Goal: Transaction & Acquisition: Purchase product/service

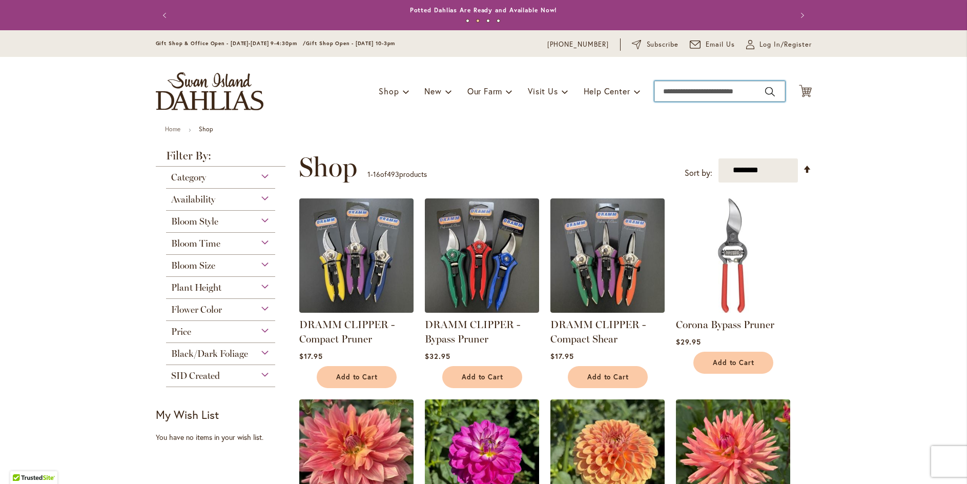
click at [691, 91] on input "Search" at bounding box center [719, 91] width 131 height 20
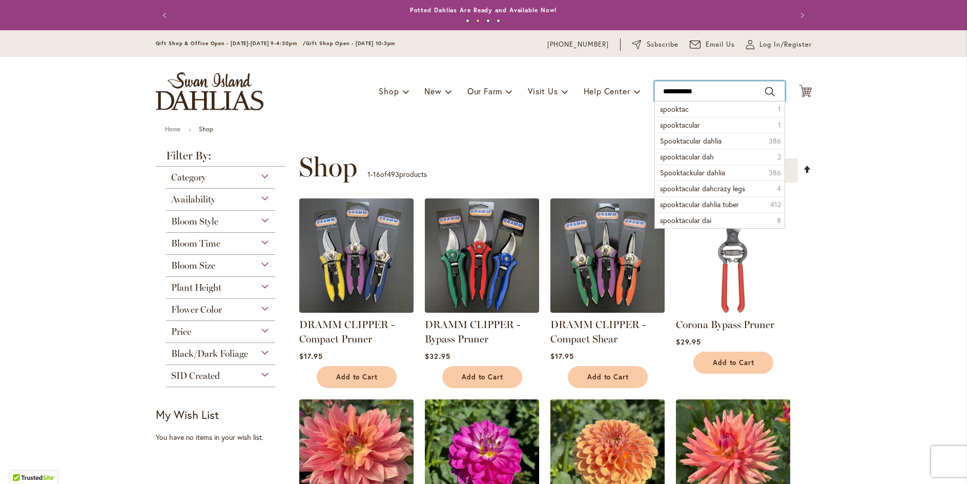
type input "**********"
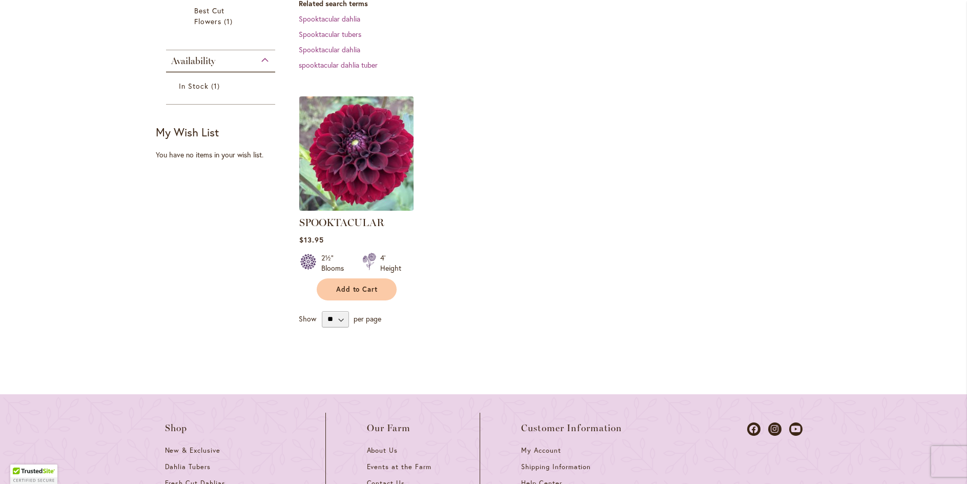
scroll to position [256, 0]
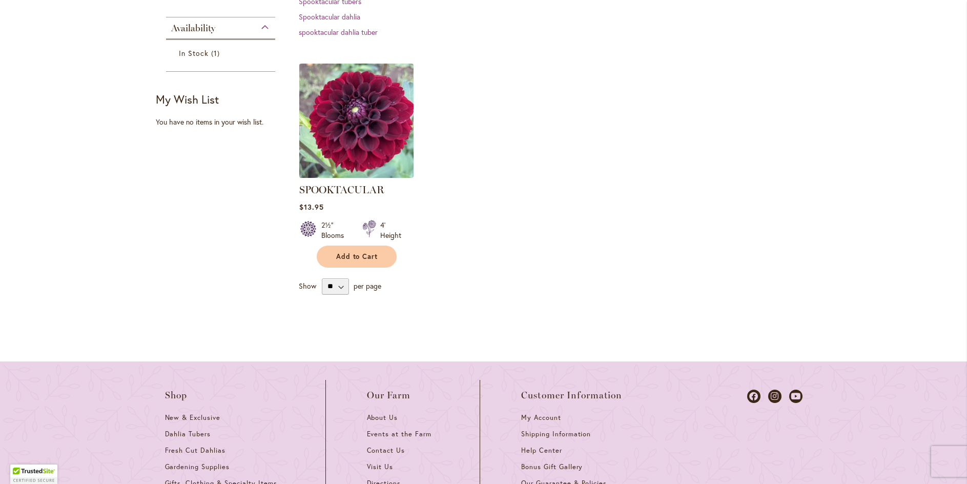
type input "******"
click at [338, 135] on img at bounding box center [356, 120] width 120 height 120
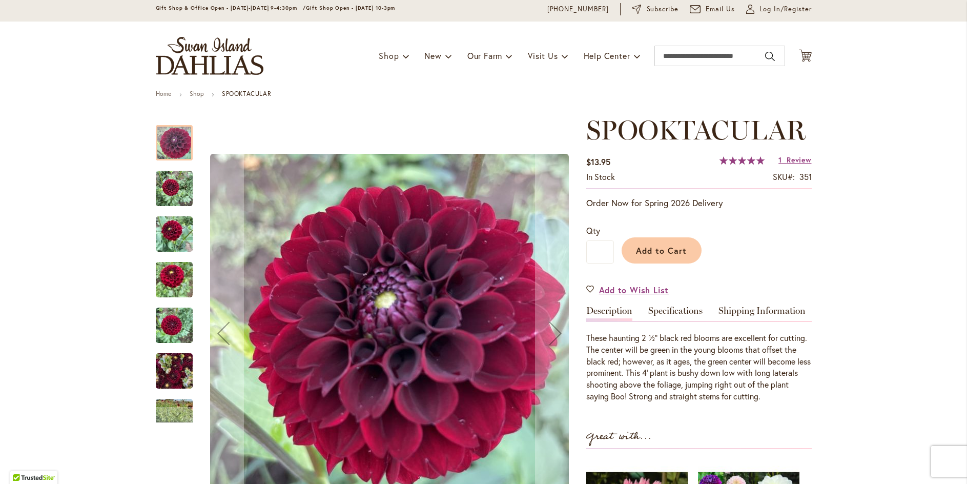
scroll to position [51, 0]
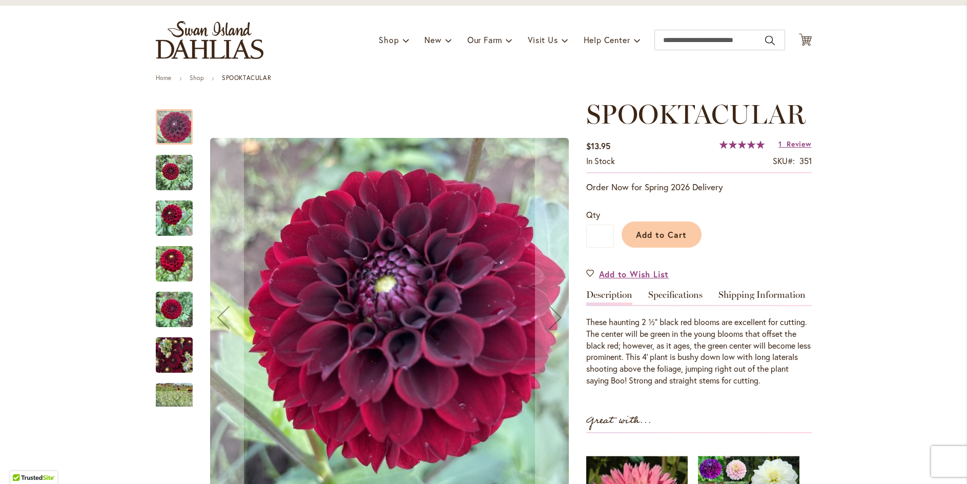
type input "******"
click at [170, 174] on img "Spooktacular" at bounding box center [174, 172] width 37 height 37
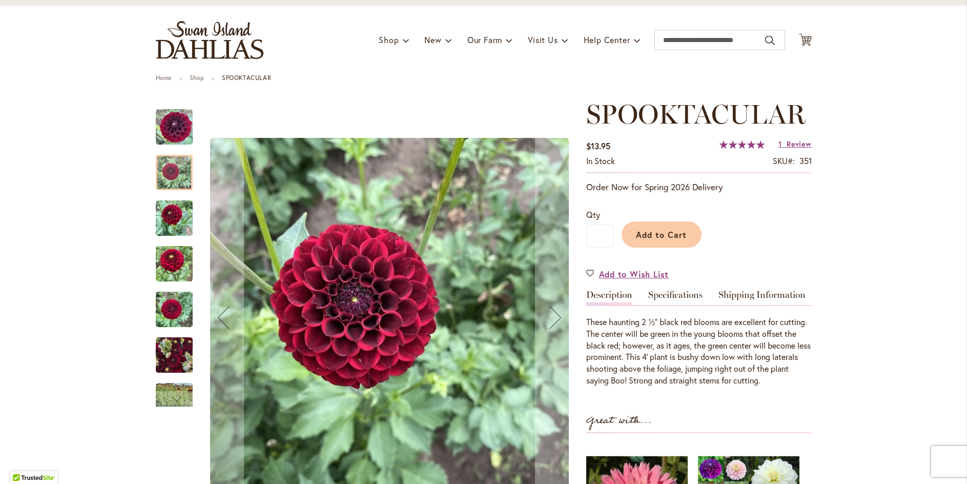
click at [161, 233] on img "Spooktacular" at bounding box center [174, 218] width 37 height 49
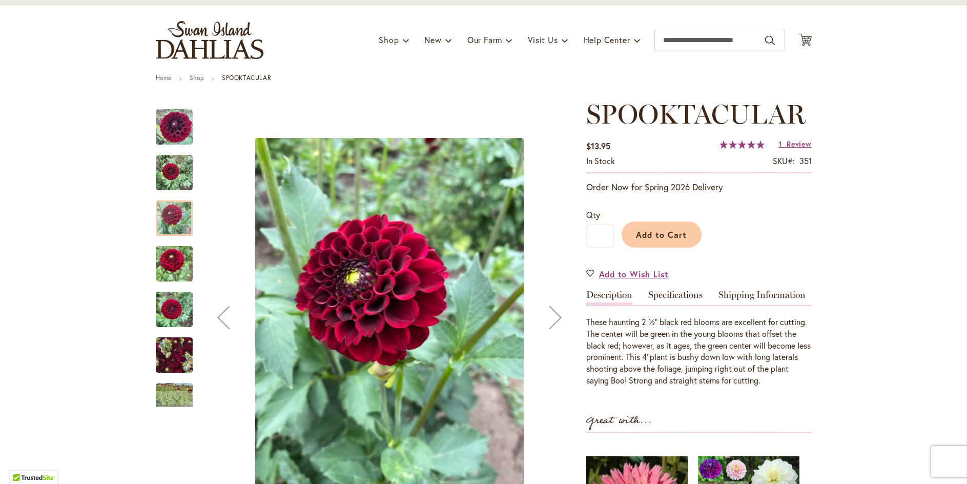
click at [171, 264] on img "Spooktacular" at bounding box center [174, 263] width 37 height 49
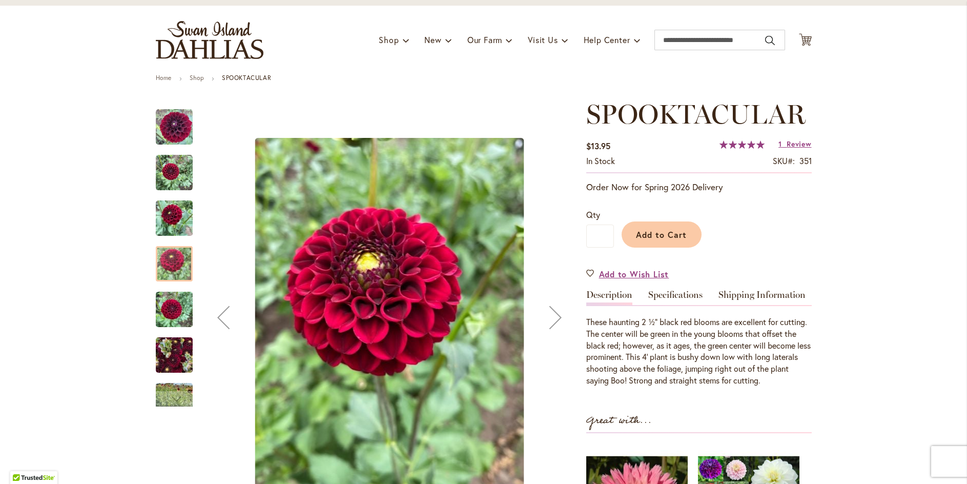
click at [173, 311] on img "Spooktacular" at bounding box center [174, 309] width 37 height 49
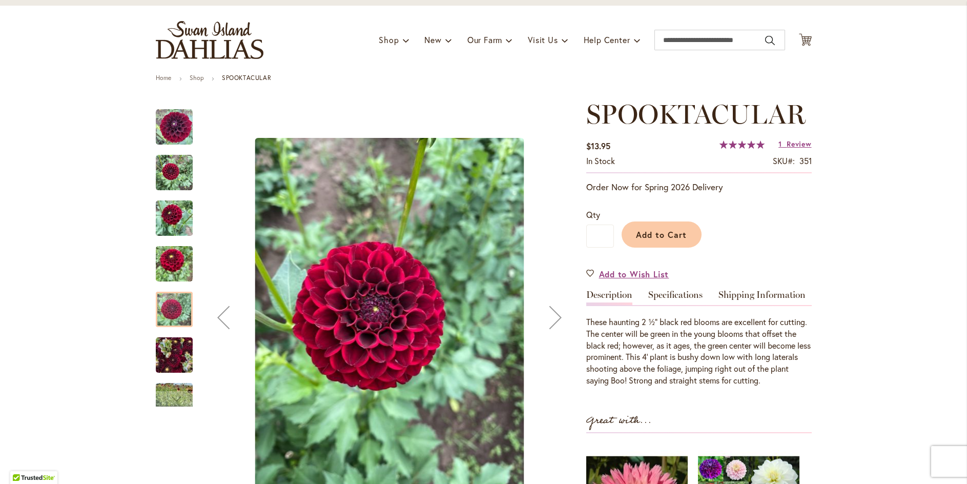
click at [170, 365] on img "Spooktacular" at bounding box center [174, 355] width 37 height 49
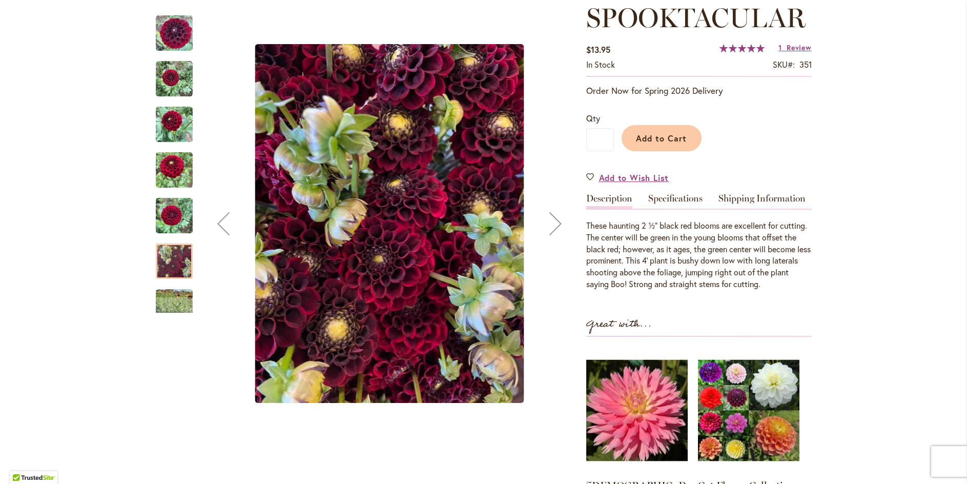
scroll to position [154, 0]
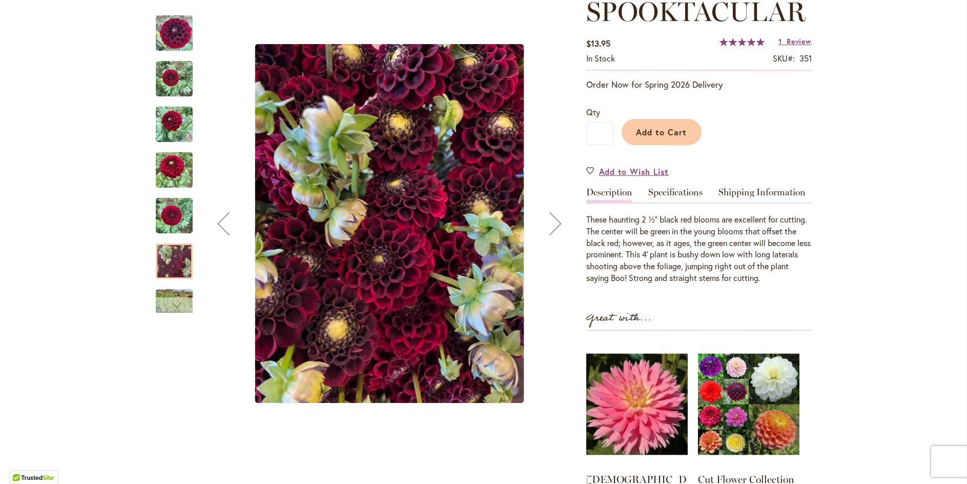
click at [181, 299] on div "Next" at bounding box center [174, 304] width 37 height 15
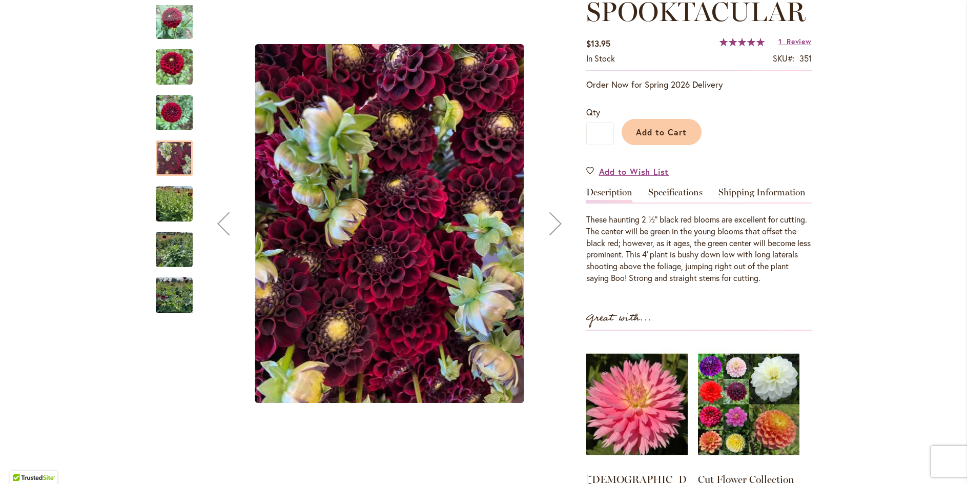
click at [548, 224] on div "Next" at bounding box center [555, 223] width 41 height 41
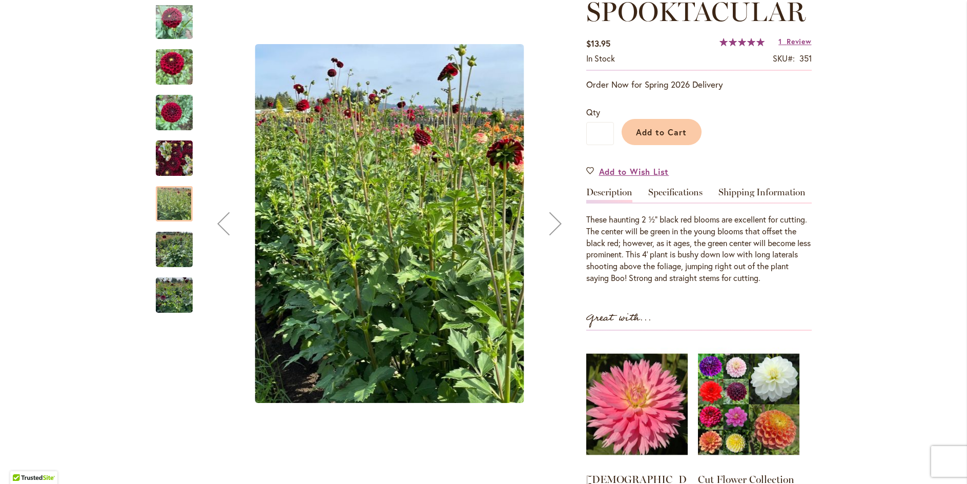
click at [548, 224] on div "Next" at bounding box center [555, 223] width 41 height 41
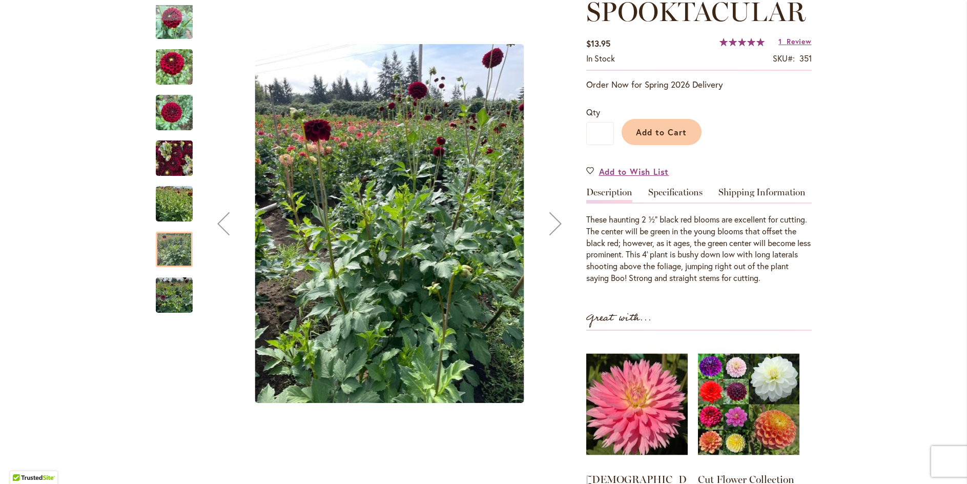
click at [548, 224] on div "Next" at bounding box center [555, 223] width 41 height 41
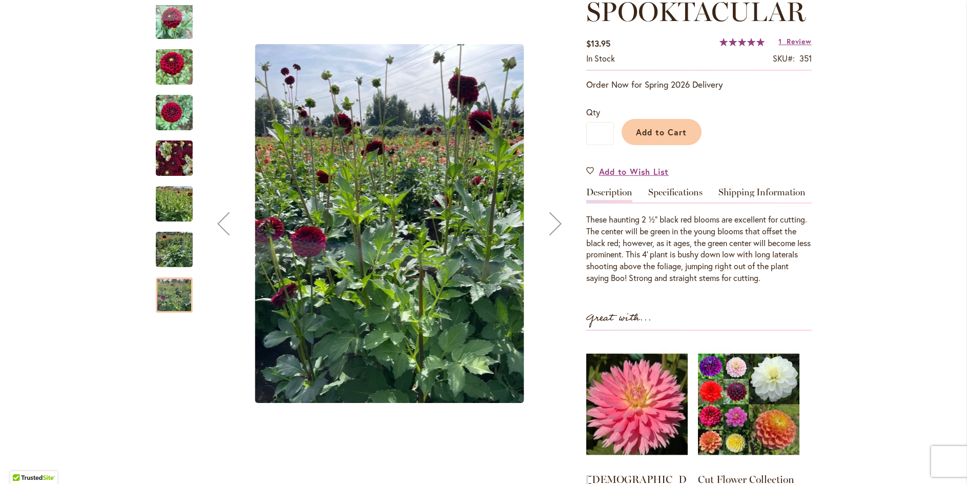
click at [548, 224] on div "Next" at bounding box center [555, 223] width 41 height 41
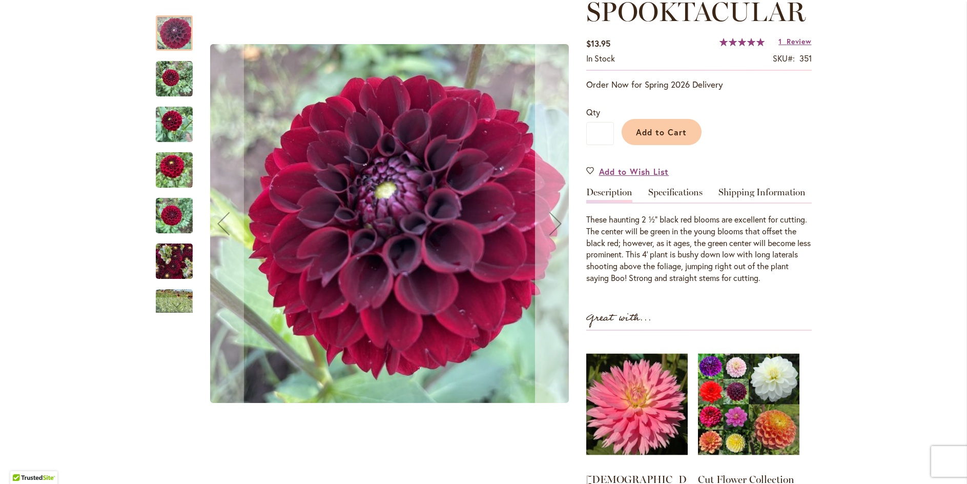
click at [548, 224] on div "Next" at bounding box center [555, 223] width 41 height 41
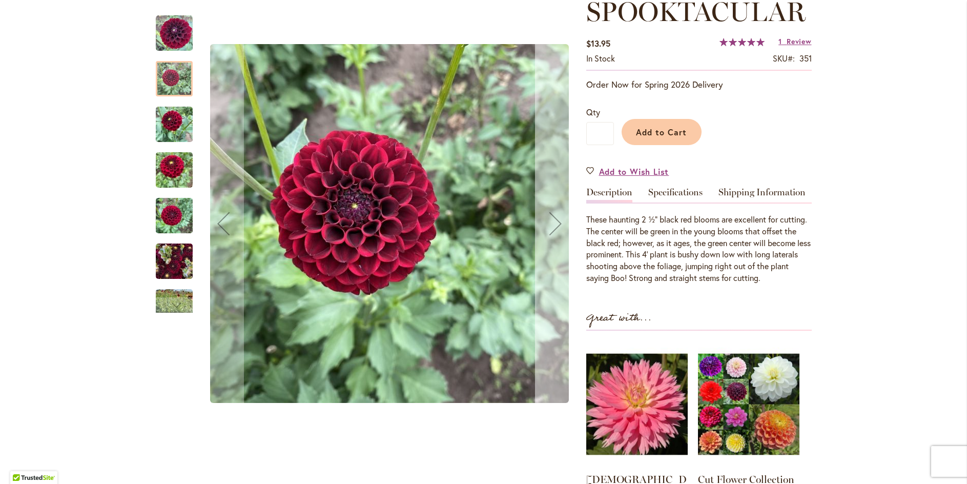
click at [548, 224] on div "Next" at bounding box center [555, 223] width 41 height 41
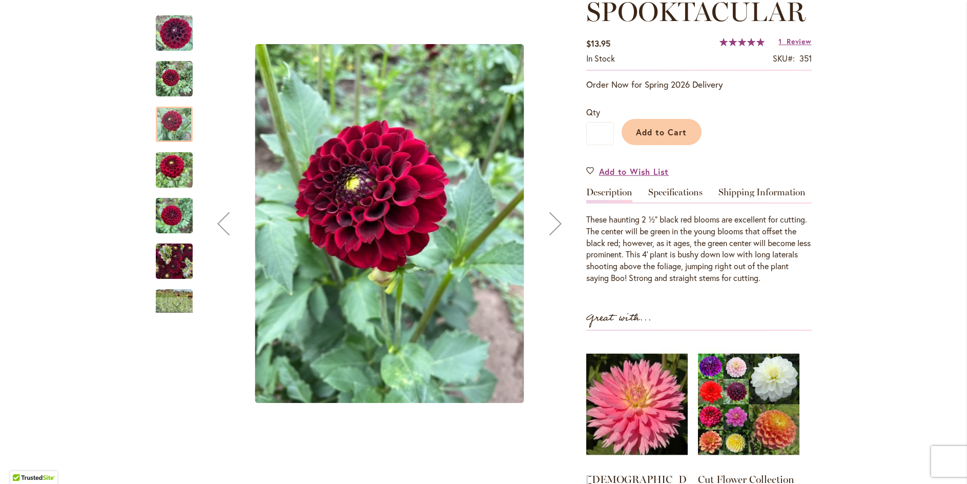
click at [548, 224] on div "Next" at bounding box center [555, 223] width 41 height 41
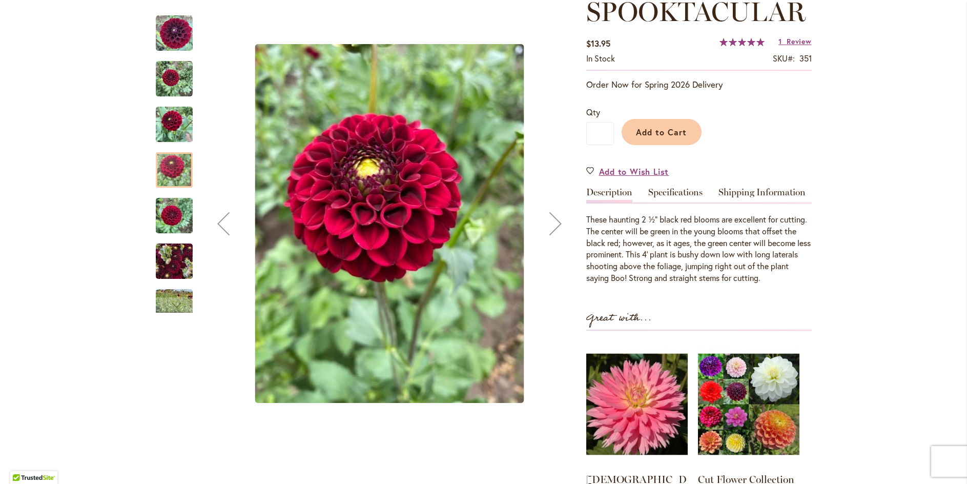
click at [548, 224] on div "Next" at bounding box center [555, 223] width 41 height 41
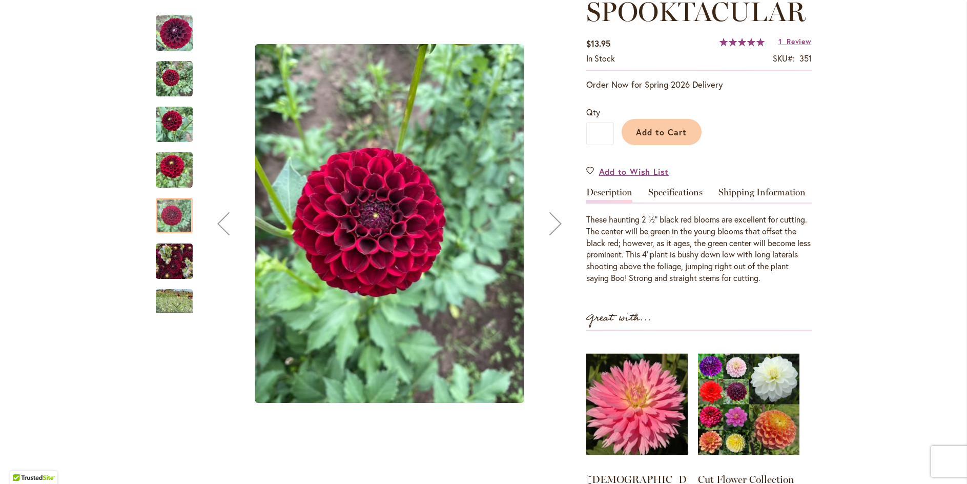
click at [548, 224] on div "Next" at bounding box center [555, 223] width 41 height 41
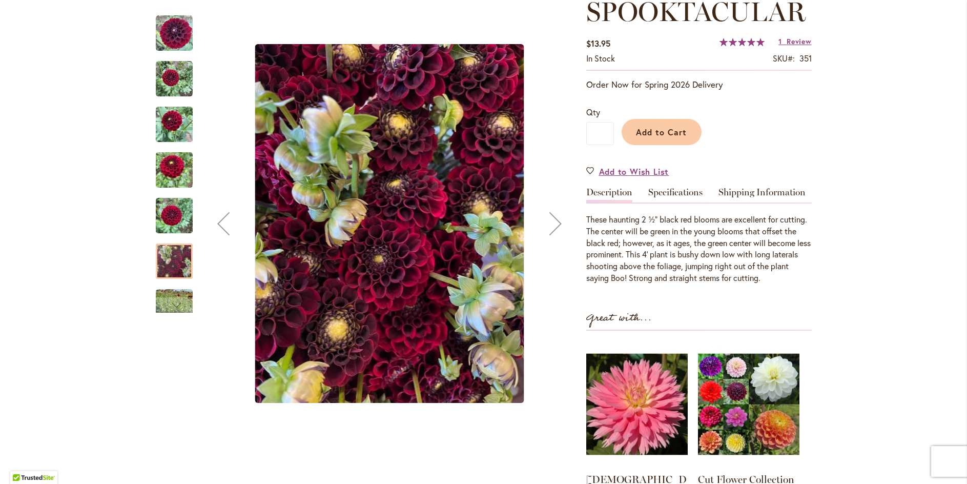
click at [548, 224] on div "Next" at bounding box center [555, 223] width 41 height 41
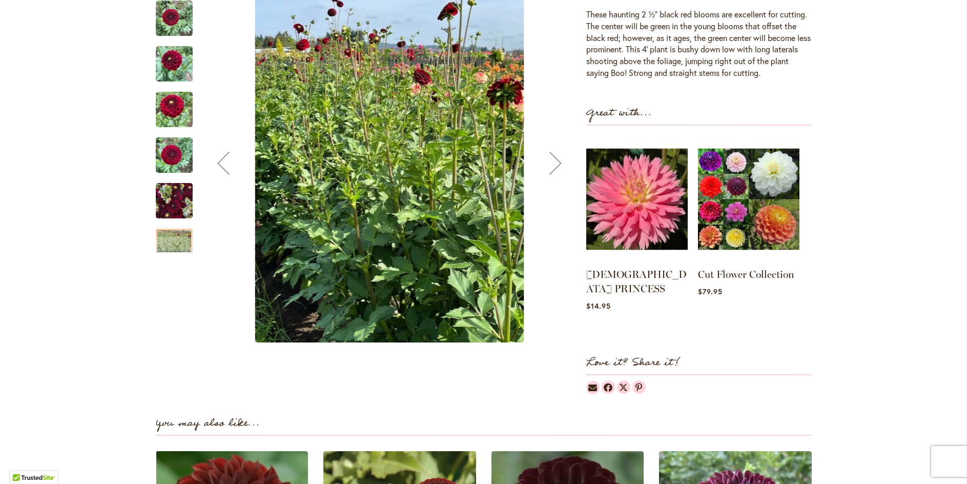
scroll to position [256, 0]
